Goal: Information Seeking & Learning: Learn about a topic

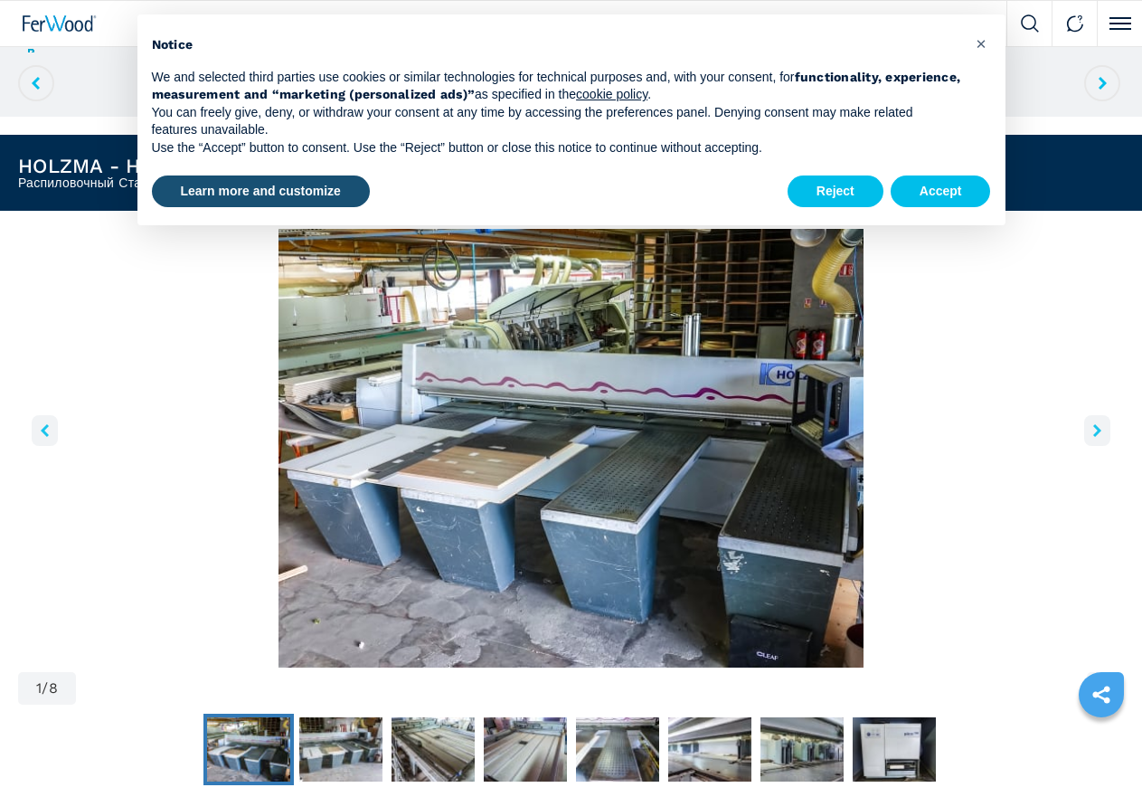
scroll to position [452, 0]
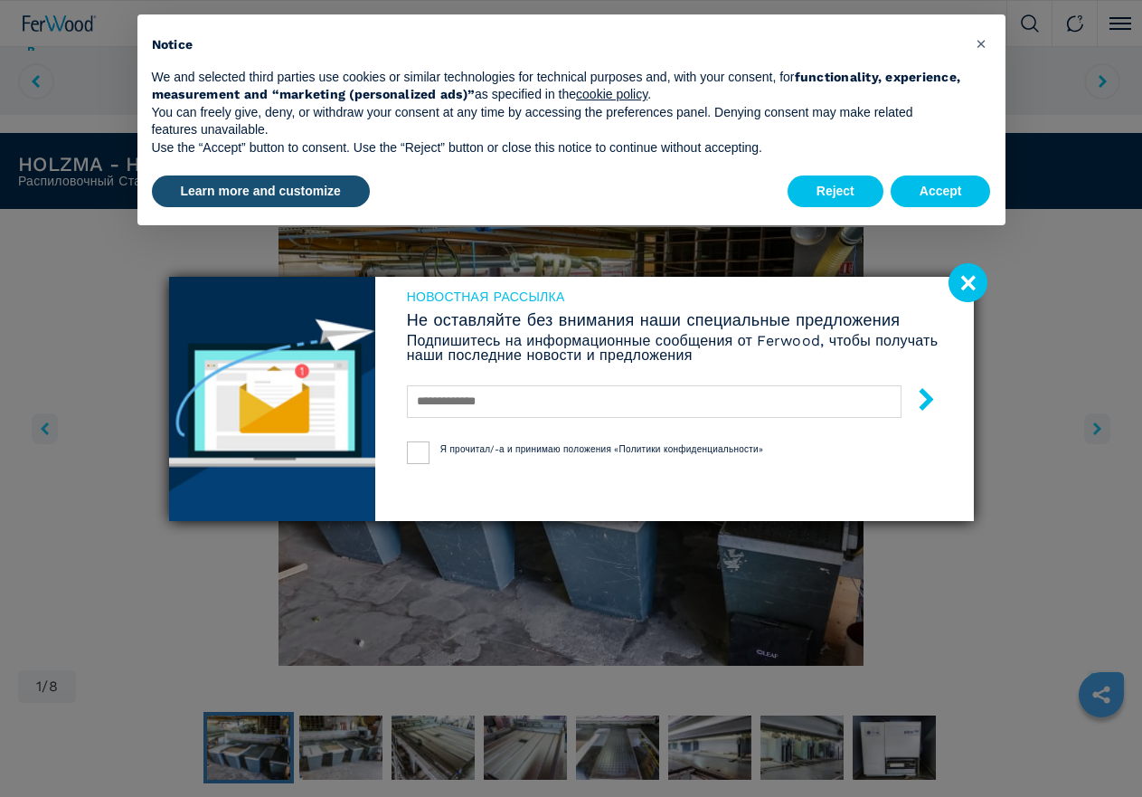
click at [966, 269] on image at bounding box center [967, 282] width 39 height 39
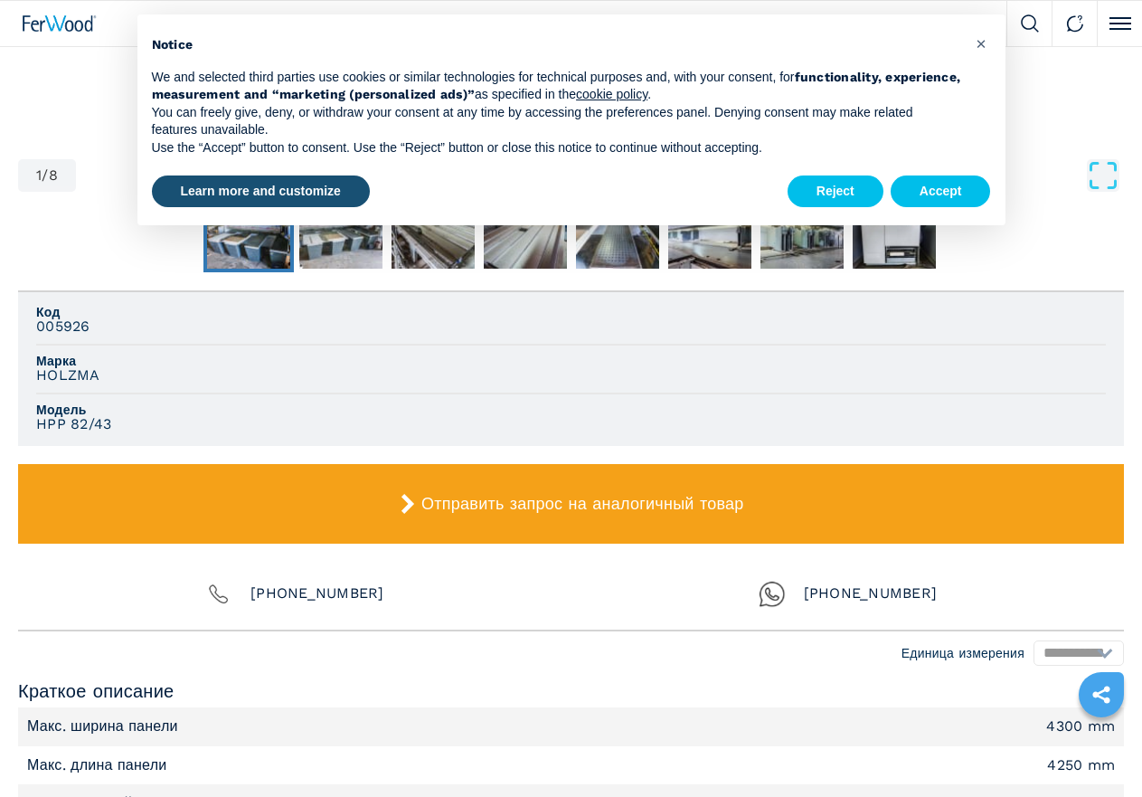
scroll to position [995, 0]
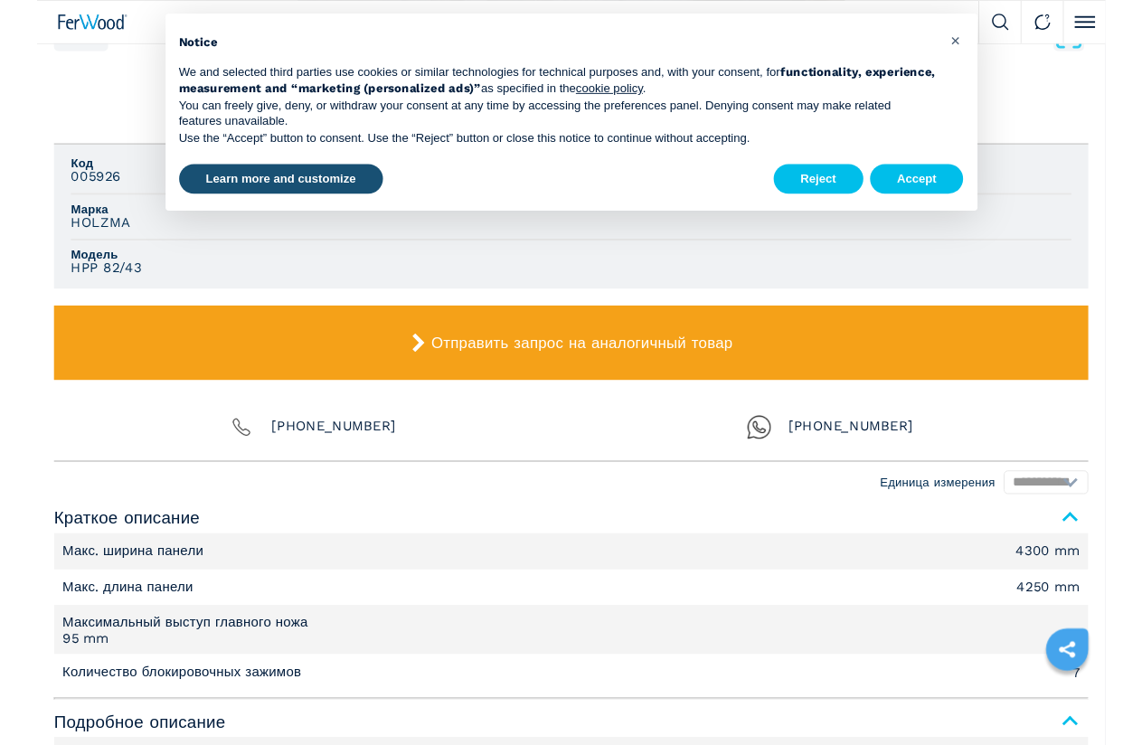
scroll to position [1085, 0]
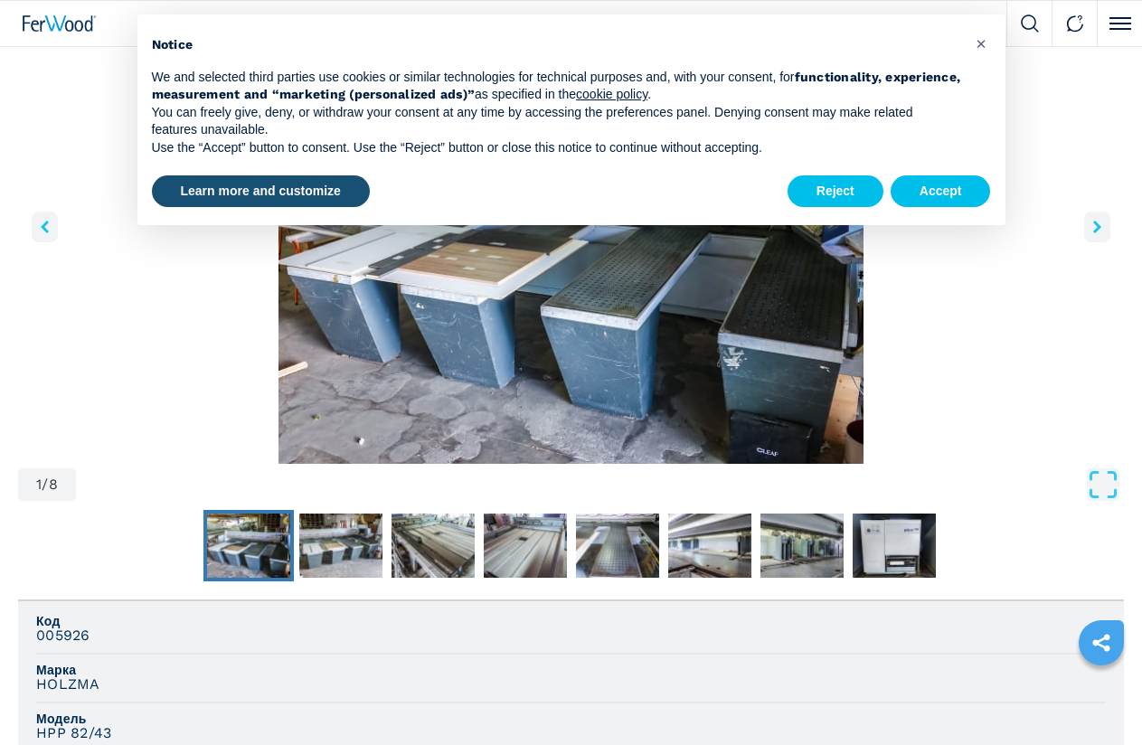
scroll to position [633, 0]
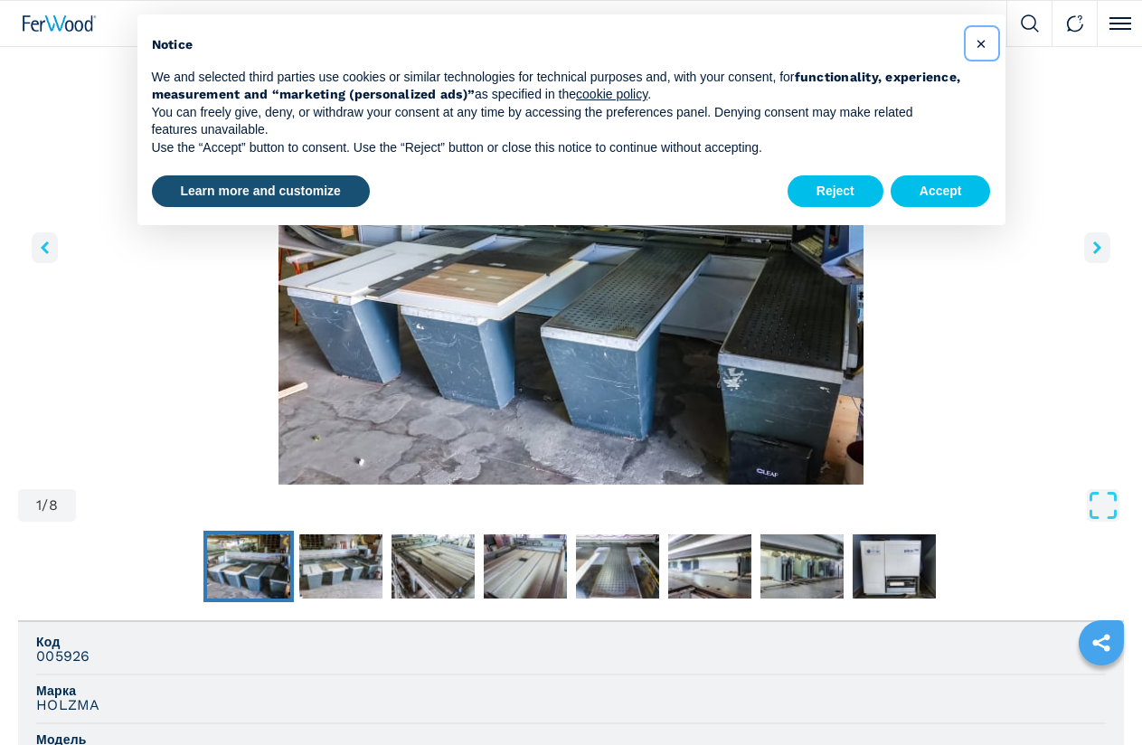
click at [985, 41] on span "×" at bounding box center [981, 44] width 11 height 22
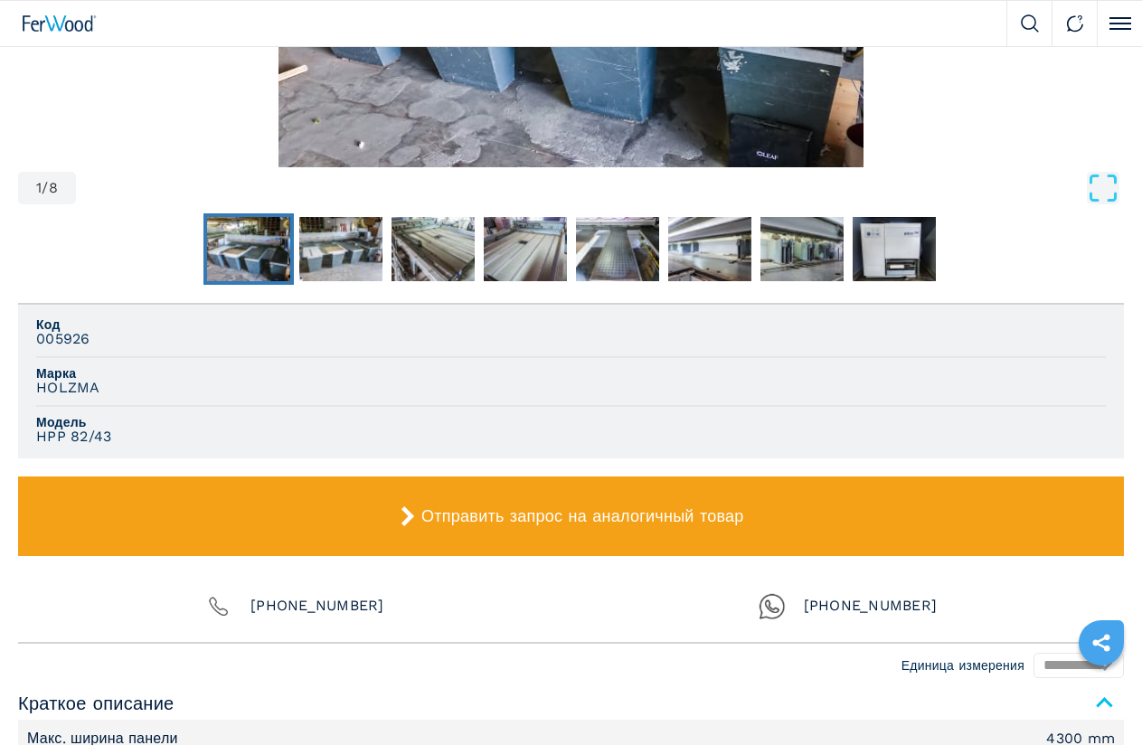
scroll to position [995, 0]
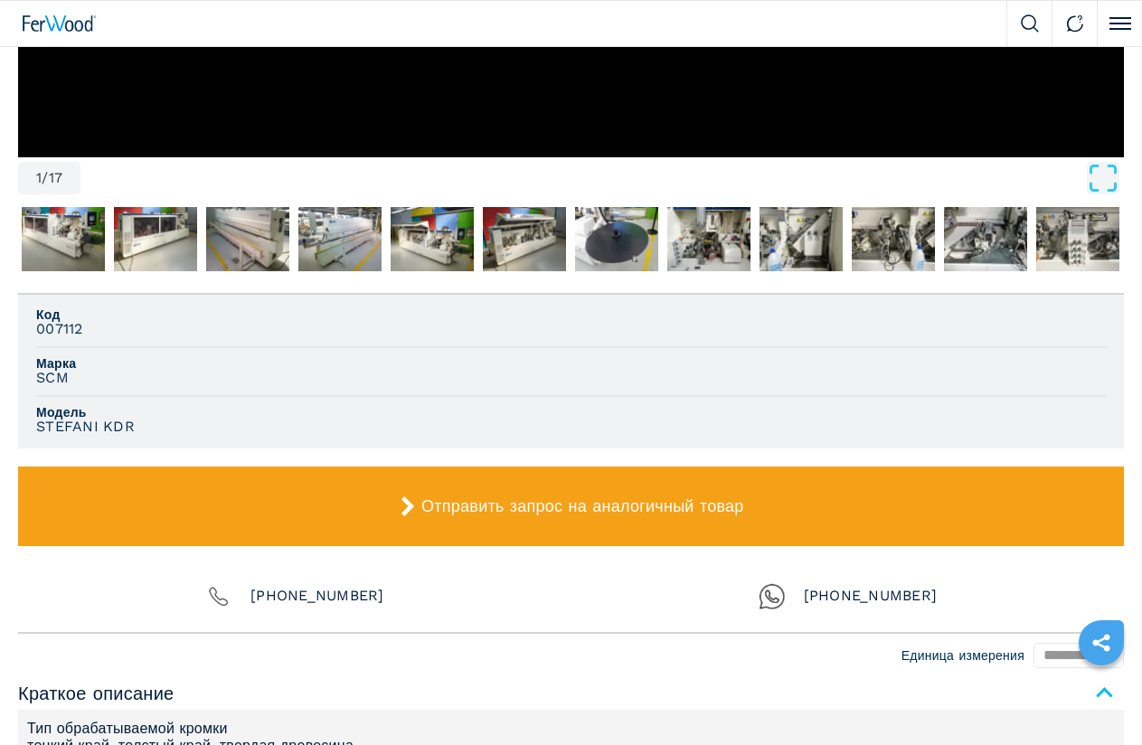
scroll to position [1175, 0]
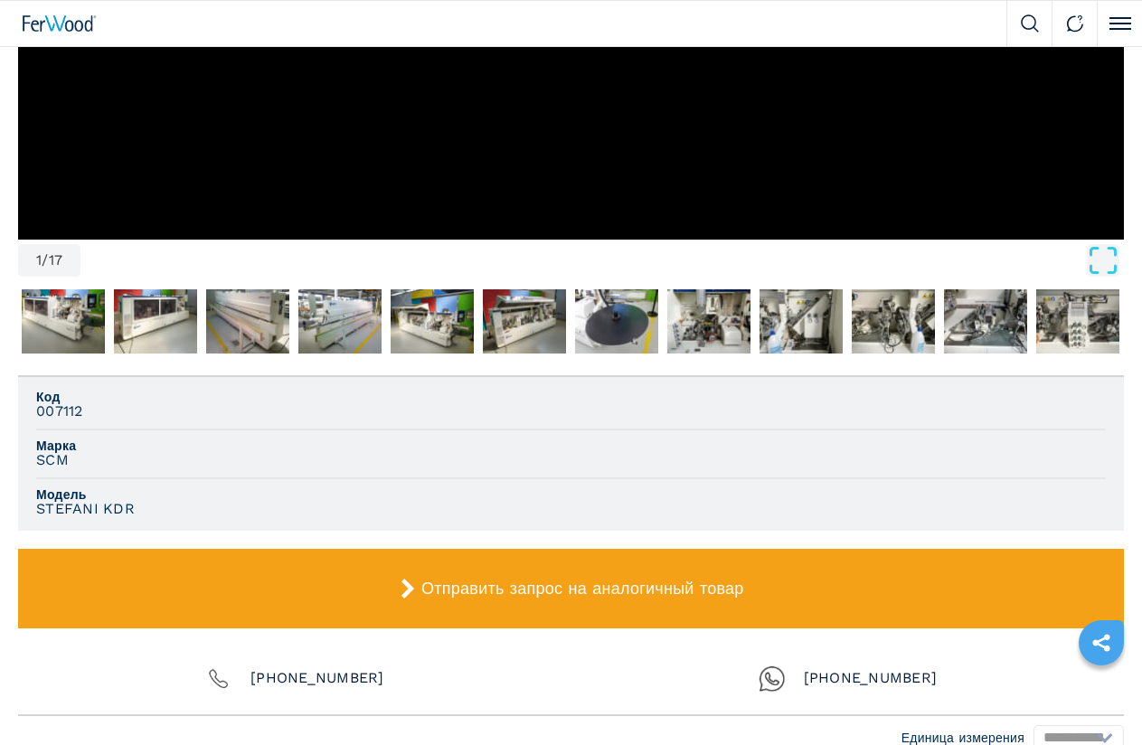
scroll to position [449, 0]
